Goal: Information Seeking & Learning: Check status

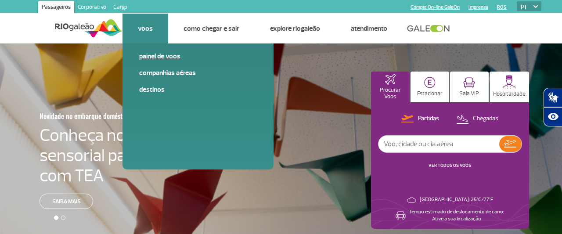
click at [149, 60] on link "Painel de voos" at bounding box center [198, 56] width 118 height 10
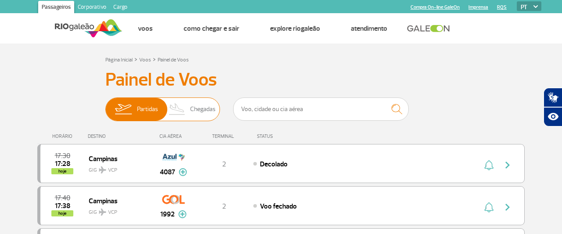
click at [213, 114] on span "Chegadas" at bounding box center [202, 109] width 25 height 23
click at [105, 105] on input "Partidas Chegadas" at bounding box center [105, 105] width 0 height 0
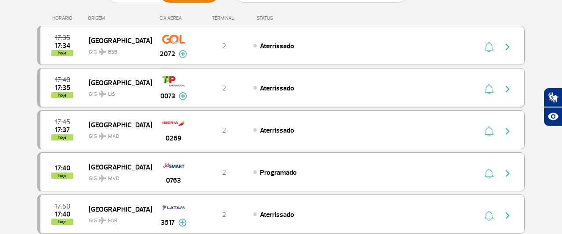
scroll to position [137, 0]
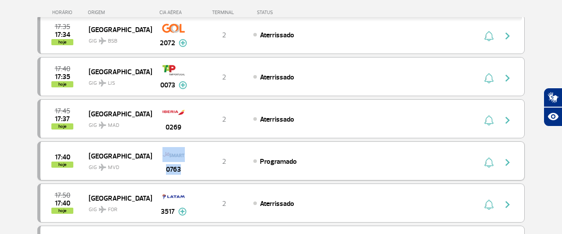
drag, startPoint x: 161, startPoint y: 163, endPoint x: 180, endPoint y: 166, distance: 19.6
click at [180, 168] on div "0763" at bounding box center [172, 161] width 43 height 28
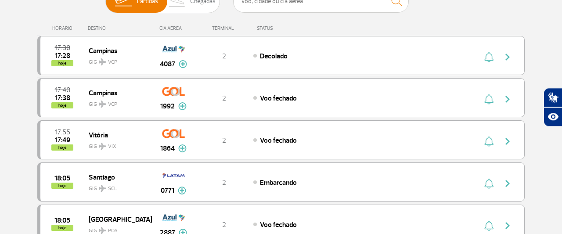
scroll to position [91, 0]
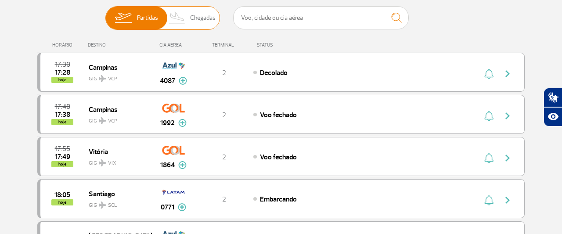
click at [202, 14] on span "Chegadas" at bounding box center [202, 18] width 25 height 23
click at [105, 14] on input "Partidas Chegadas" at bounding box center [105, 14] width 0 height 0
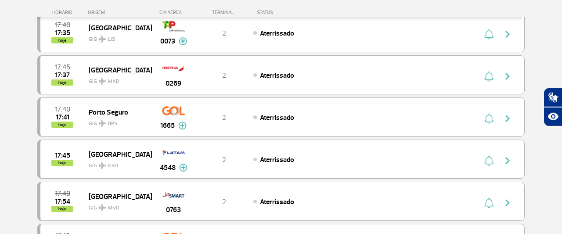
scroll to position [183, 0]
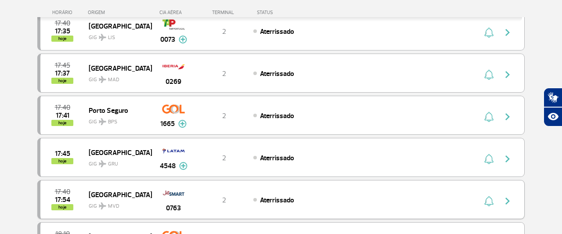
click at [178, 188] on img at bounding box center [173, 193] width 22 height 15
